Goal: Share content: Share content

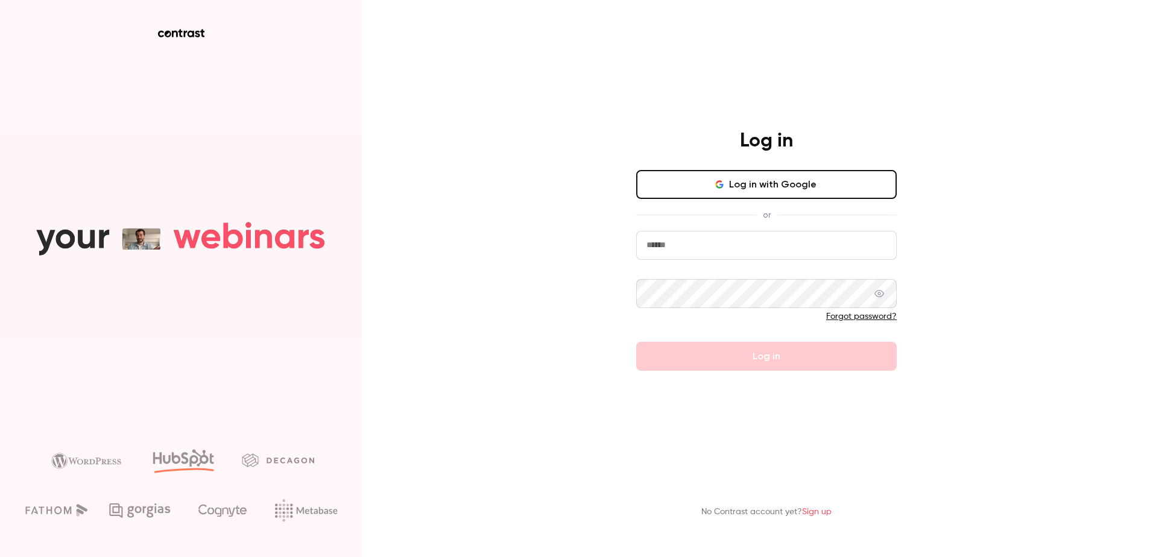
click at [705, 250] on input "email" at bounding box center [766, 245] width 260 height 29
type input "**********"
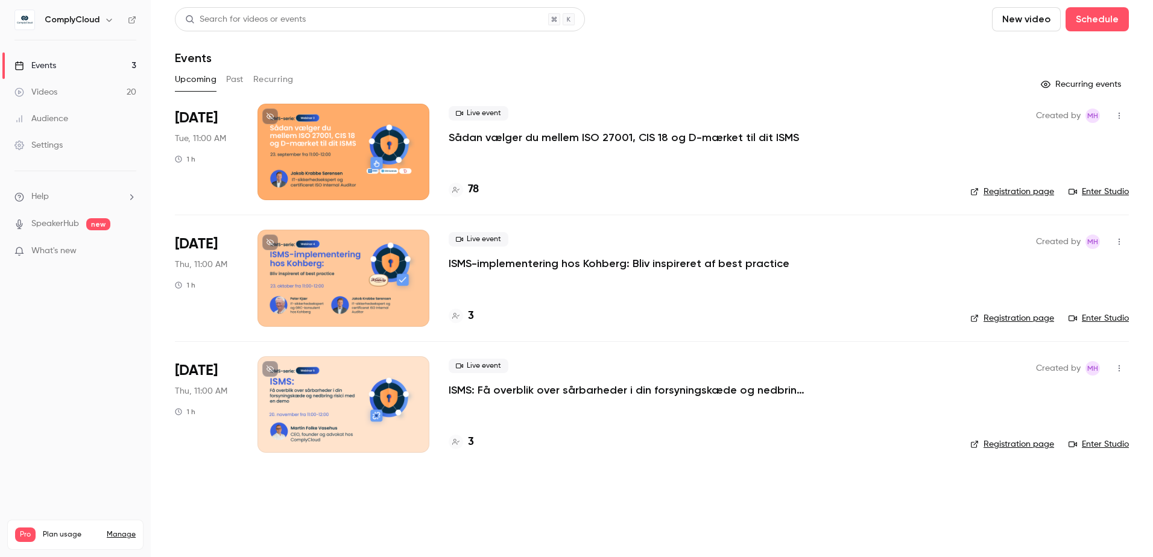
click at [235, 75] on button "Past" at bounding box center [234, 79] width 17 height 19
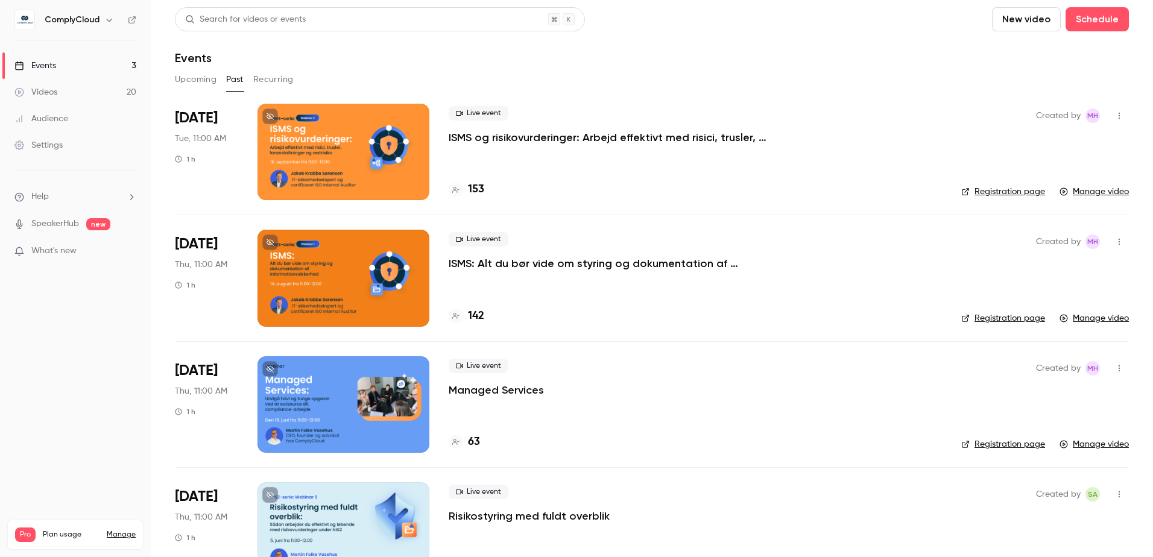
click at [316, 135] on div at bounding box center [343, 152] width 172 height 96
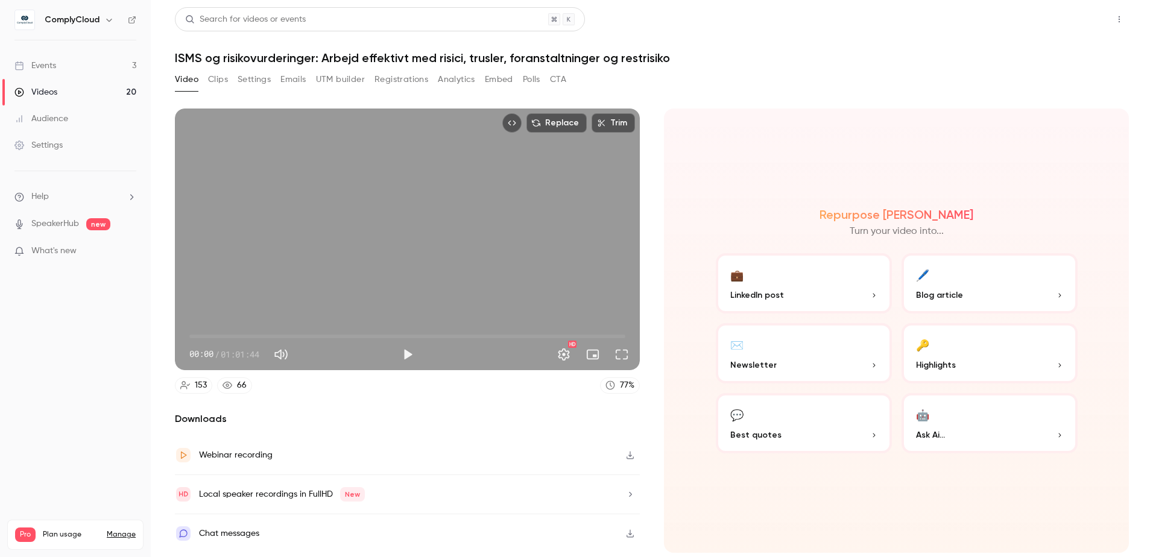
click at [1060, 19] on button "Share" at bounding box center [1076, 19] width 48 height 24
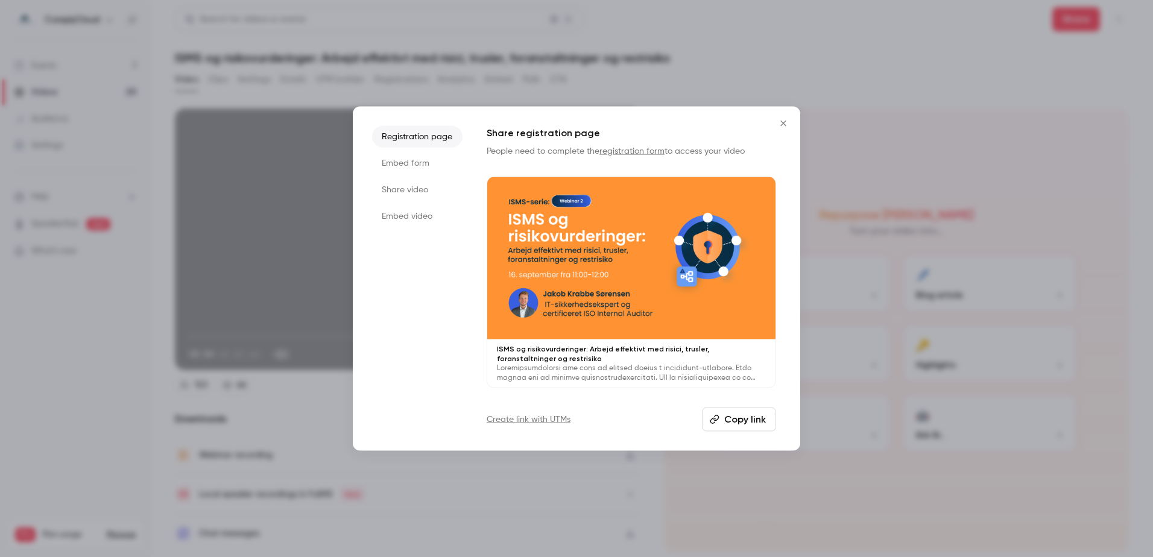
click at [748, 421] on button "Copy link" at bounding box center [739, 419] width 74 height 24
click at [415, 221] on li "Embed video" at bounding box center [417, 217] width 90 height 22
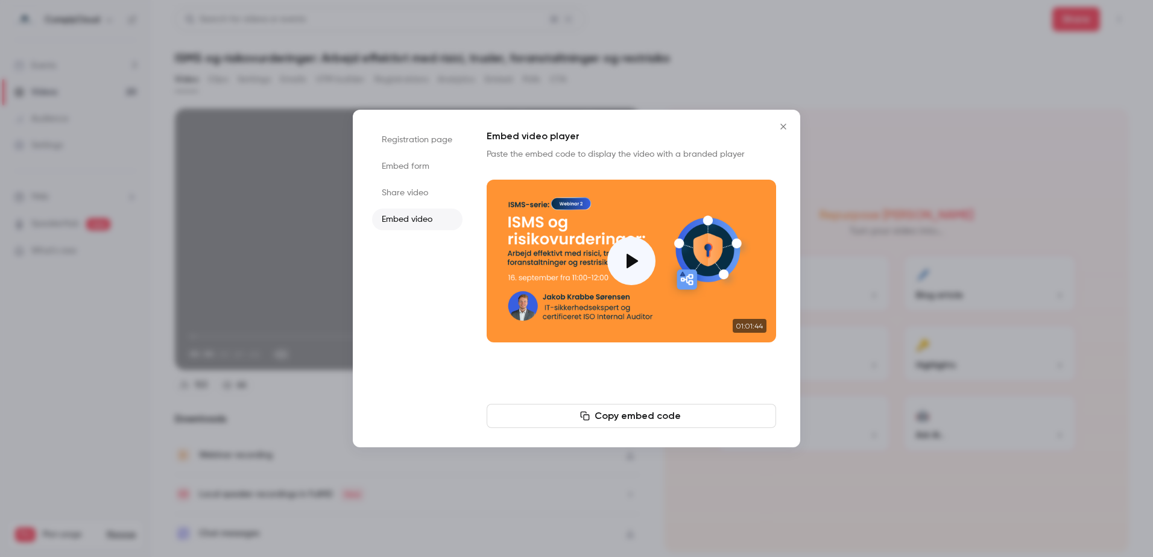
click at [401, 192] on li "Share video" at bounding box center [417, 193] width 90 height 22
click at [666, 421] on button "Copy link" at bounding box center [630, 416] width 289 height 24
click at [617, 247] on div at bounding box center [631, 261] width 48 height 48
